Goal: Task Accomplishment & Management: Check status

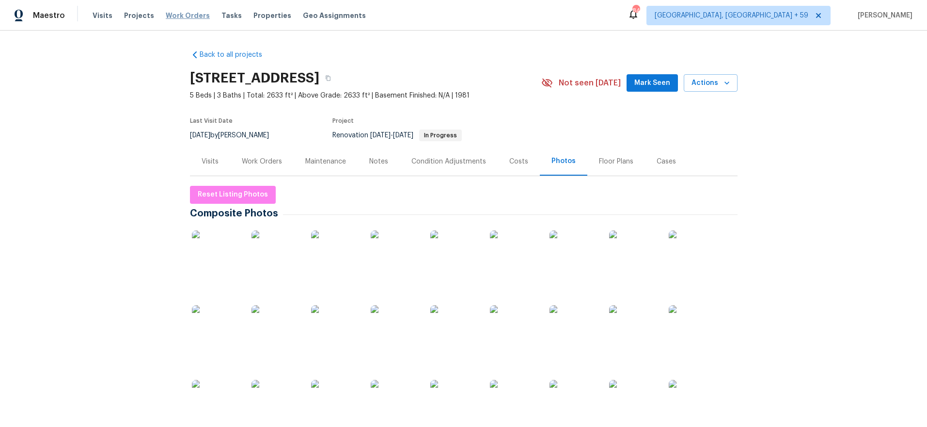
click at [177, 17] on span "Work Orders" at bounding box center [188, 16] width 44 height 10
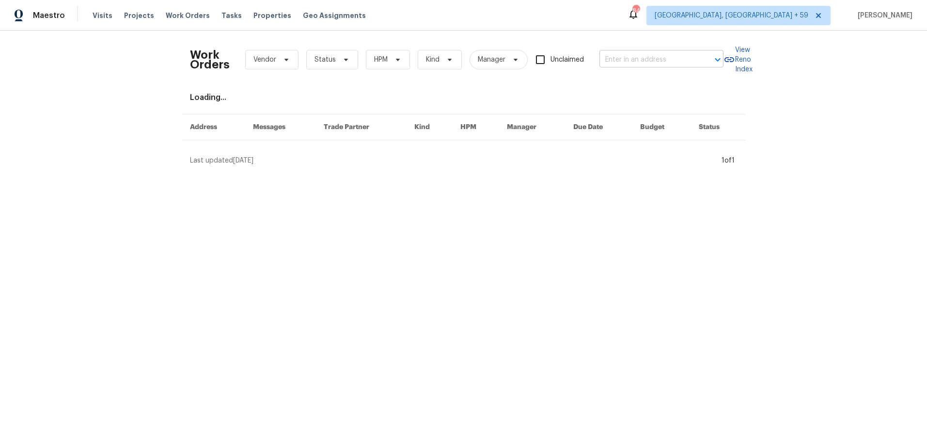
click at [625, 62] on input "text" at bounding box center [648, 59] width 97 height 15
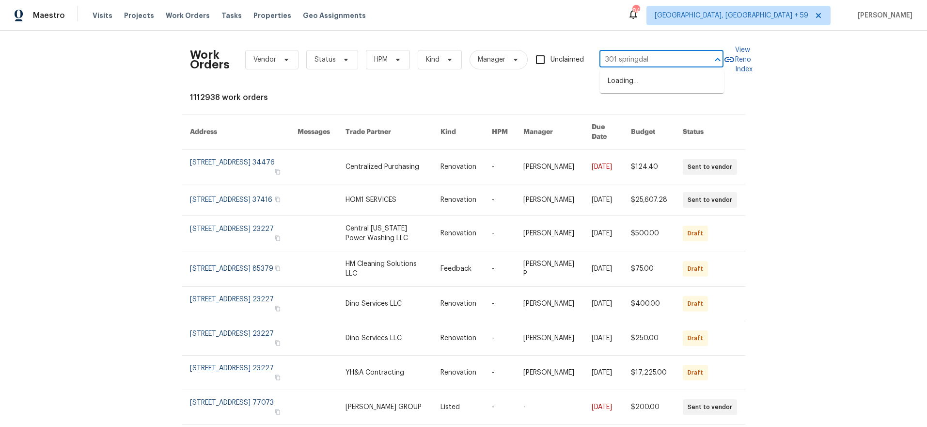
type input "301 springdale"
click at [625, 85] on li "[STREET_ADDRESS]" at bounding box center [662, 81] width 124 height 16
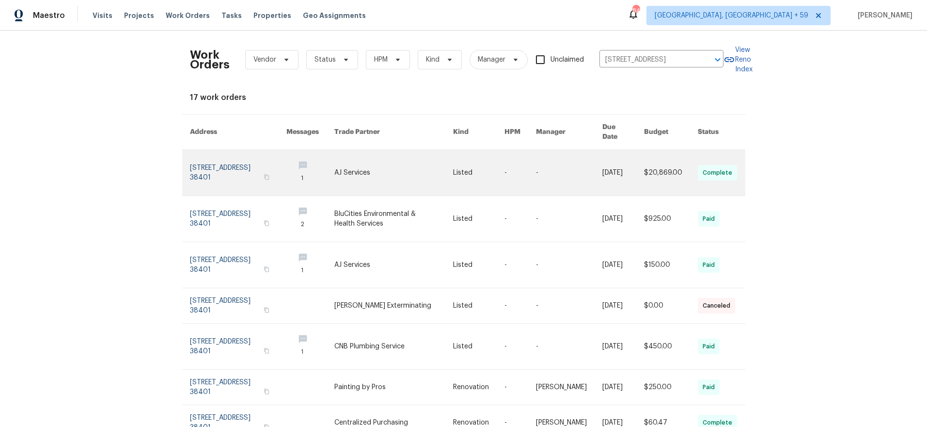
click at [229, 169] on link at bounding box center [238, 173] width 96 height 46
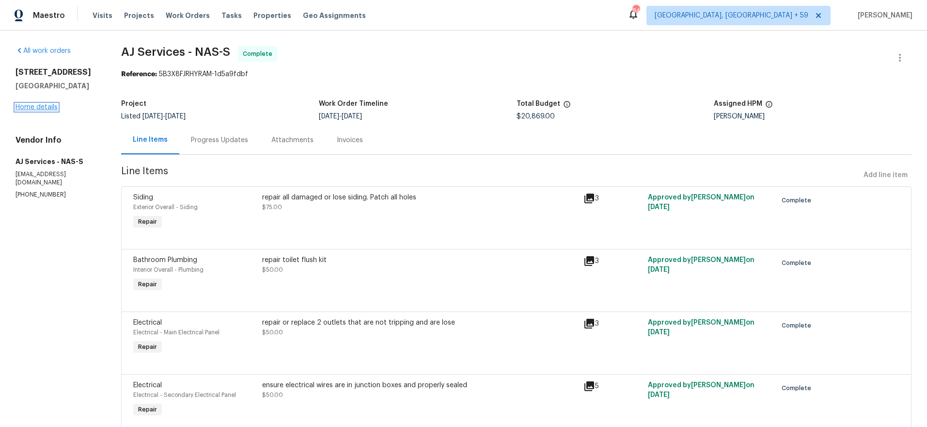
click at [52, 107] on link "Home details" at bounding box center [37, 107] width 42 height 7
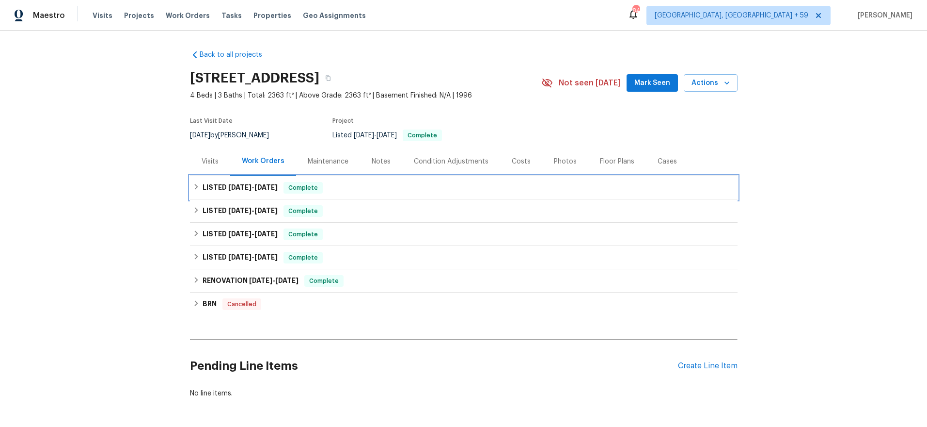
click at [249, 184] on span "[DATE]" at bounding box center [239, 187] width 23 height 7
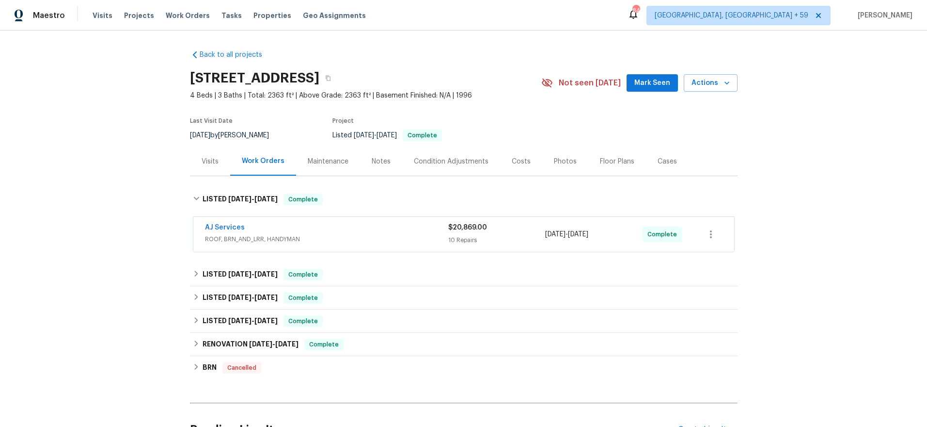
click at [355, 227] on div "AJ Services" at bounding box center [326, 229] width 243 height 12
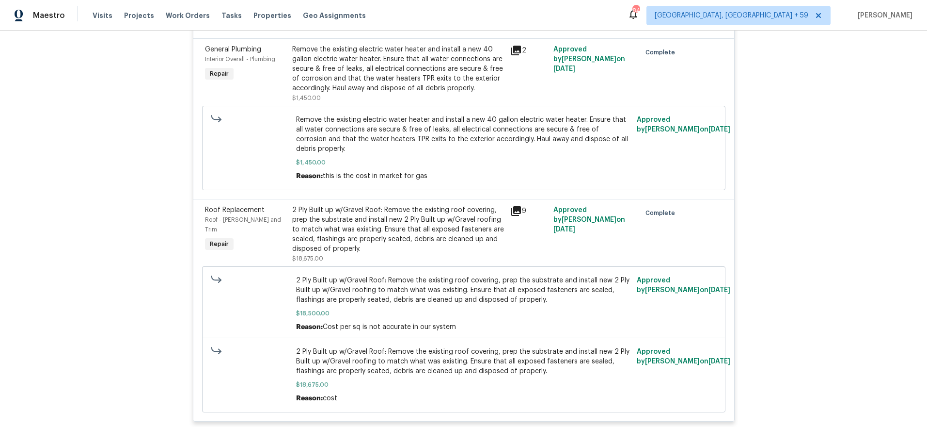
scroll to position [788, 0]
click at [519, 205] on icon at bounding box center [516, 210] width 10 height 10
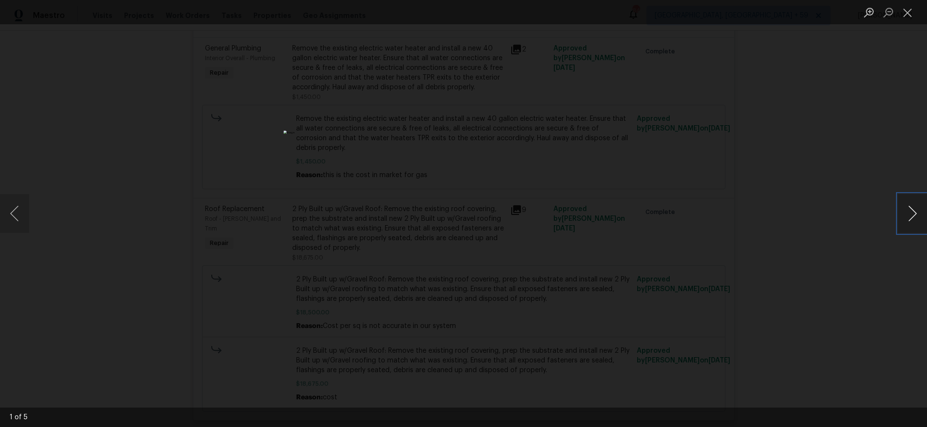
click at [913, 218] on button "Next image" at bounding box center [912, 213] width 29 height 39
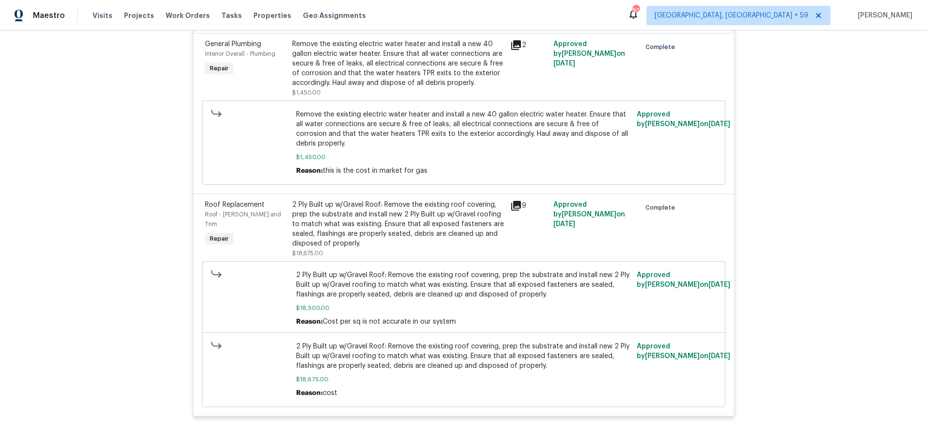
scroll to position [796, 0]
